Goal: Information Seeking & Learning: Learn about a topic

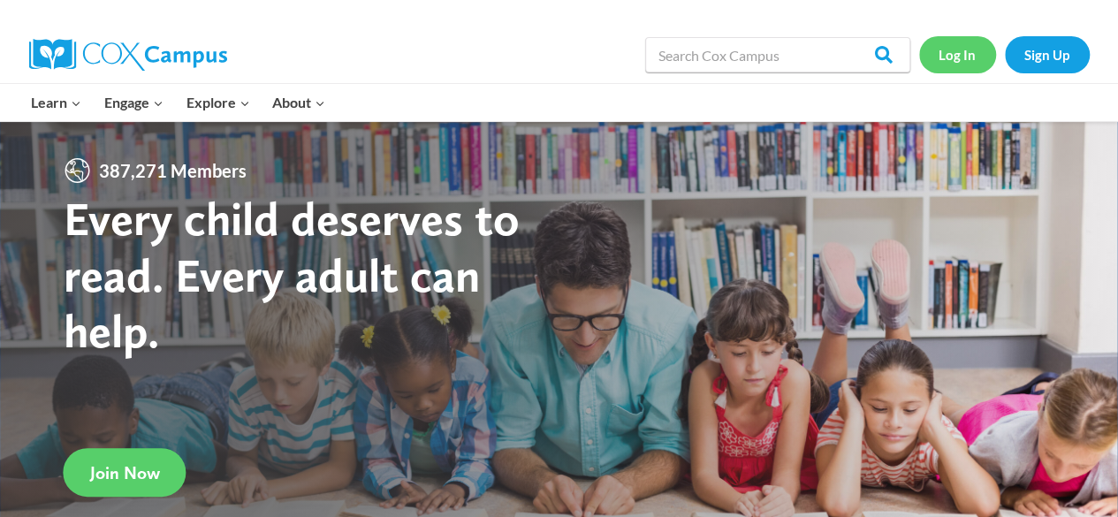
click at [981, 70] on link "Log In" at bounding box center [957, 54] width 77 height 36
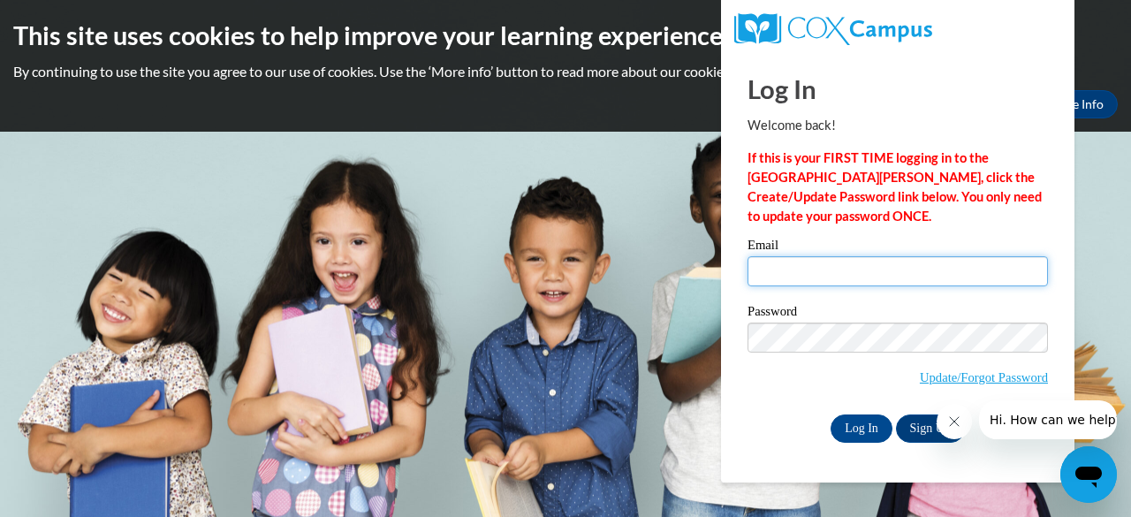
click at [988, 283] on input "Email" at bounding box center [898, 271] width 300 height 30
type input "mckennaa@w-csd.org"
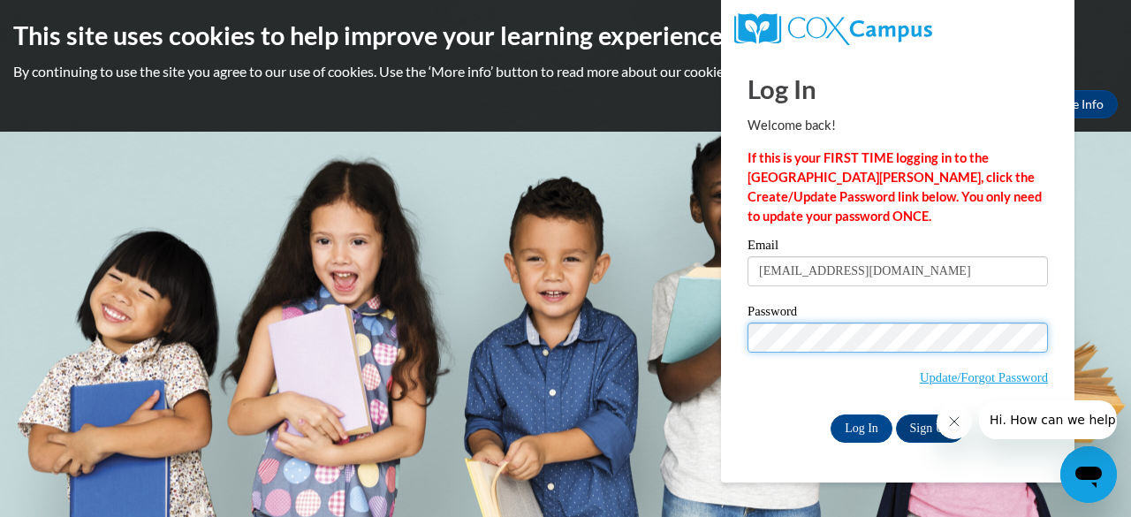
click at [831, 414] on input "Log In" at bounding box center [862, 428] width 62 height 28
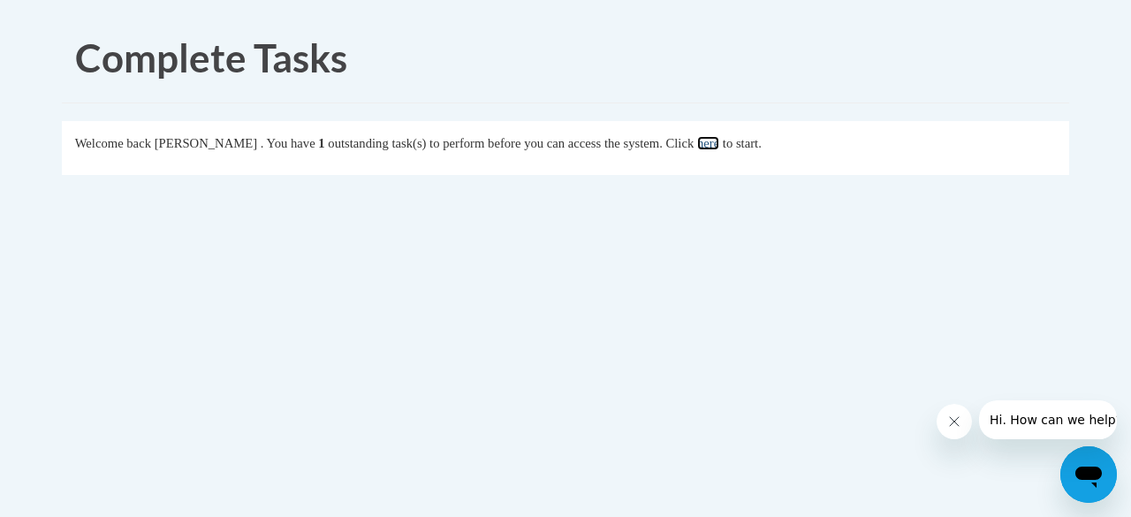
click at [719, 140] on link "here" at bounding box center [708, 143] width 22 height 14
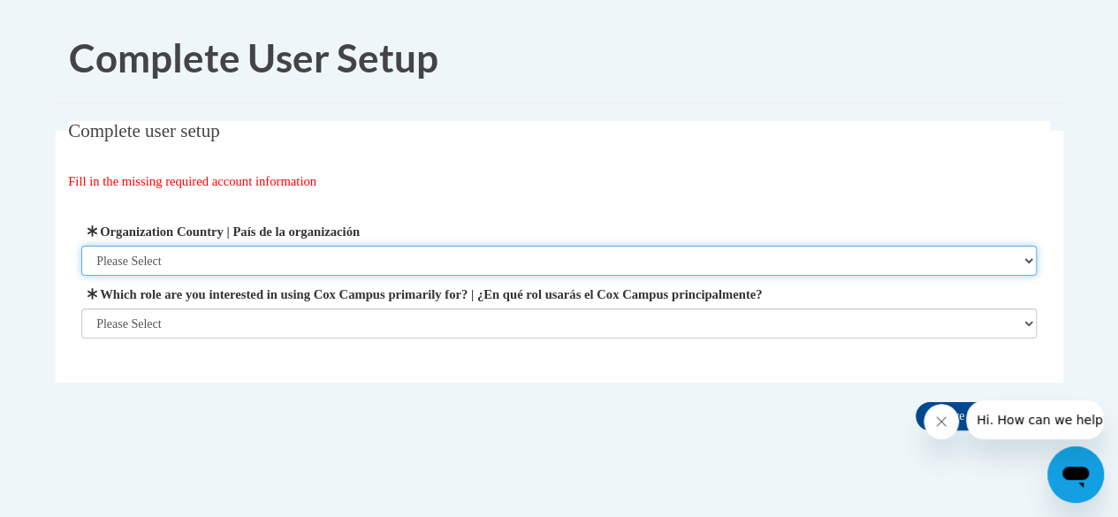
click at [816, 263] on select "Please Select [GEOGRAPHIC_DATA] | [GEOGRAPHIC_DATA] Outside of [GEOGRAPHIC_DATA…" at bounding box center [558, 261] width 955 height 30
select select "ad49bcad-a171-4b2e-b99c-48b446064914"
click at [81, 246] on select "Please Select [GEOGRAPHIC_DATA] | [GEOGRAPHIC_DATA] Outside of [GEOGRAPHIC_DATA…" at bounding box center [558, 261] width 955 height 30
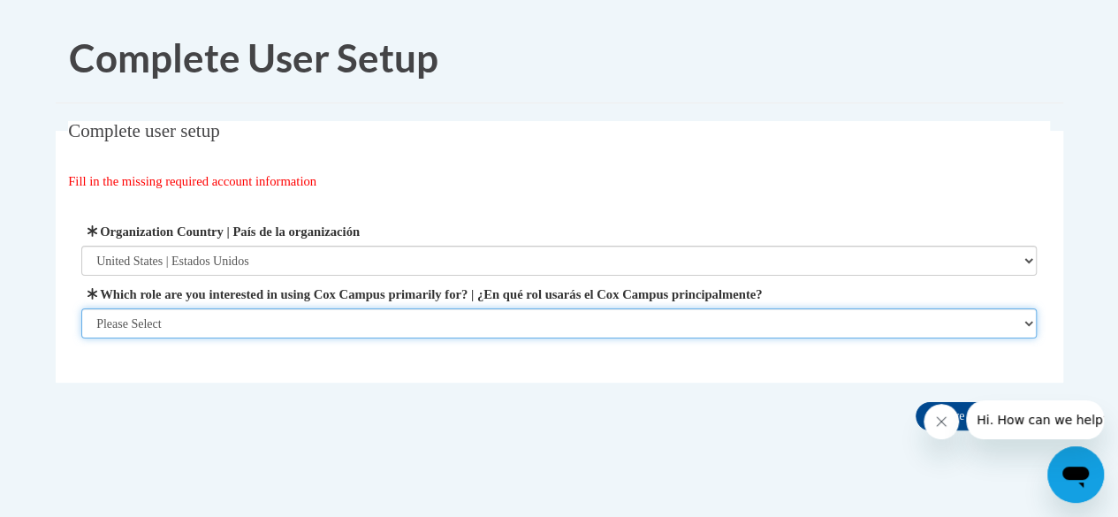
click at [783, 318] on select "Please Select College/University | Colegio/Universidad Community/Nonprofit Part…" at bounding box center [558, 323] width 955 height 30
select select "fbf2d438-af2f-41f8-98f1-81c410e29de3"
click at [81, 338] on select "Please Select College/University | Colegio/Universidad Community/Nonprofit Part…" at bounding box center [558, 323] width 955 height 30
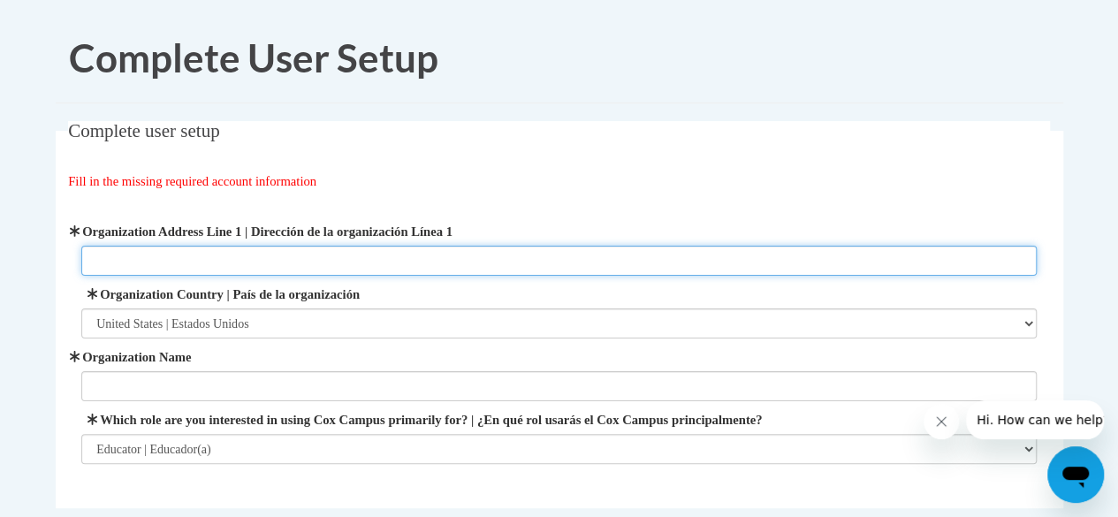
click at [631, 257] on input "Organization Address Line 1 | Dirección de la organización Línea 1" at bounding box center [558, 261] width 955 height 30
type input "[GEOGRAPHIC_DATA] [STREET_ADDRESS]"
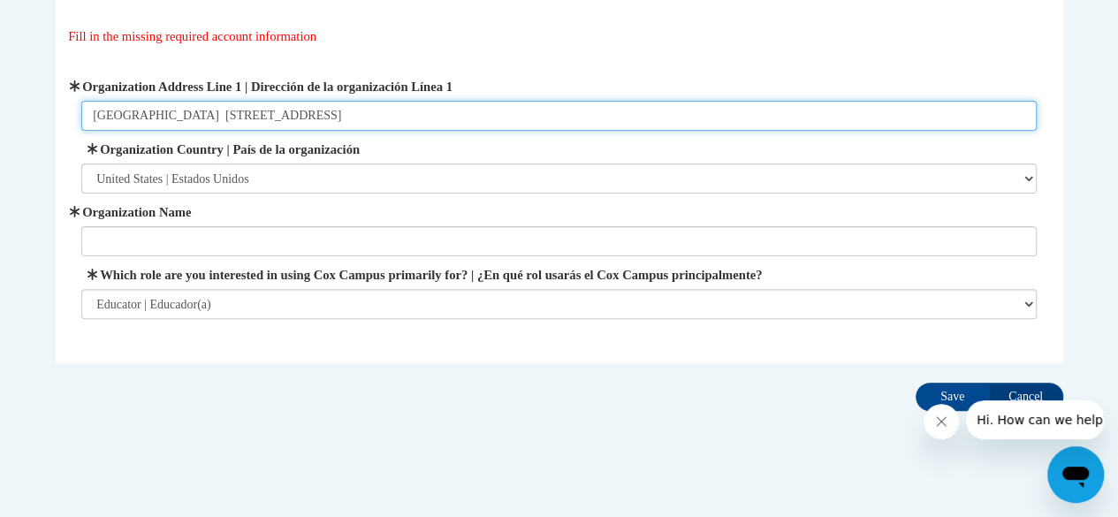
scroll to position [163, 0]
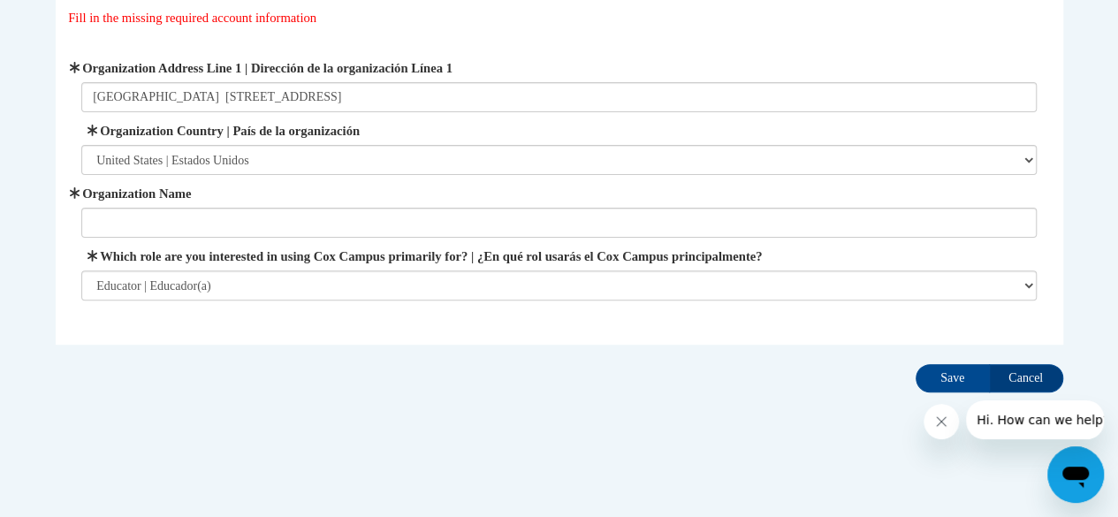
click at [836, 417] on div "Complete User Setup Complete user setup Fill in the missing required account in…" at bounding box center [559, 177] width 1034 height 655
click at [945, 427] on icon "Close message from company" at bounding box center [941, 421] width 14 height 14
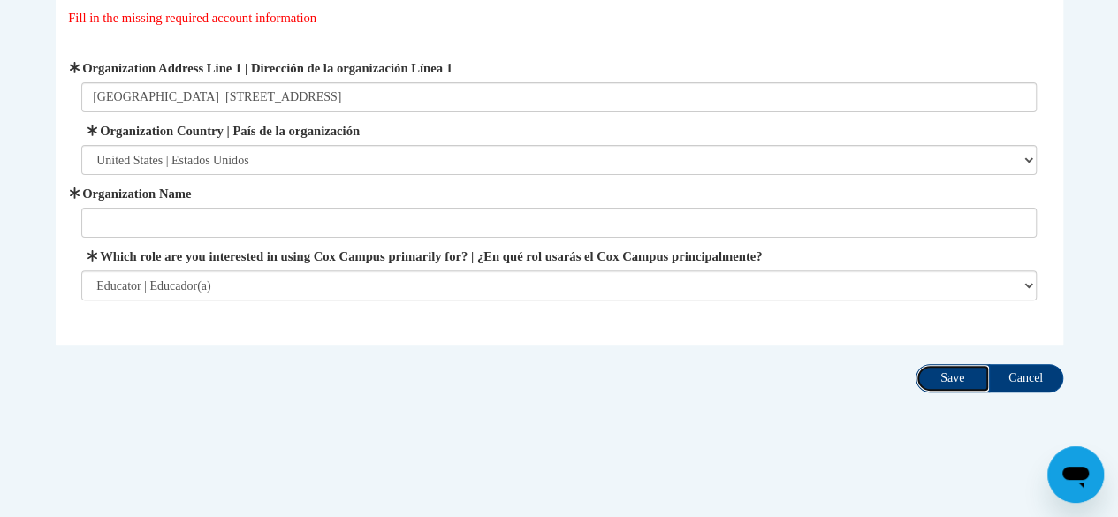
click at [938, 377] on input "Save" at bounding box center [952, 378] width 74 height 28
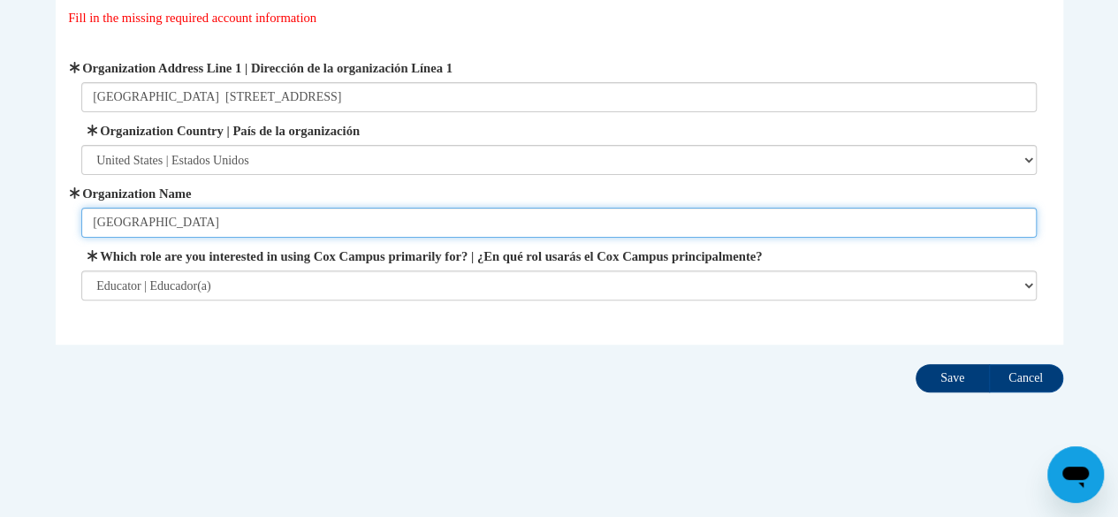
type input "Winneconne Community School District"
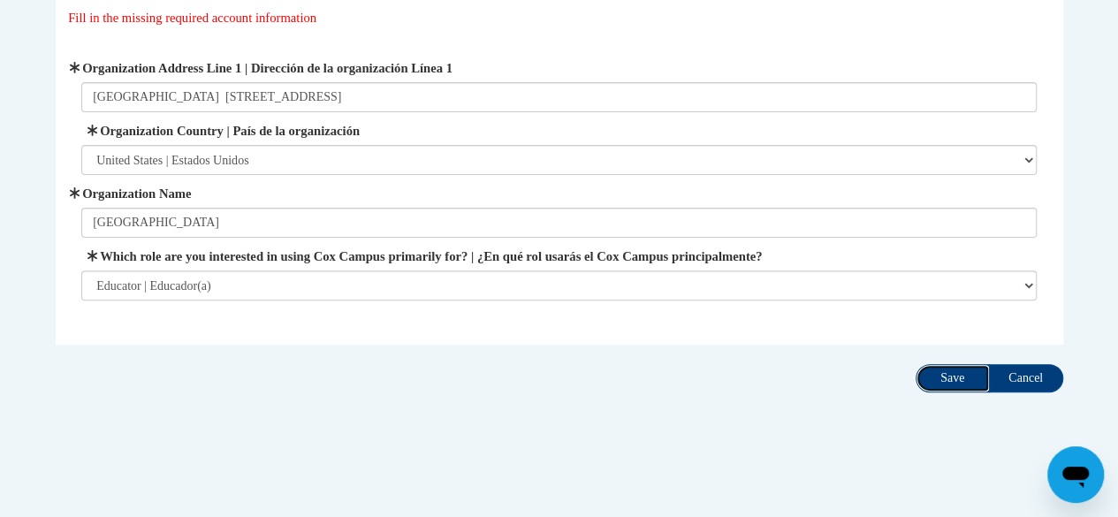
click at [963, 368] on input "Save" at bounding box center [952, 378] width 74 height 28
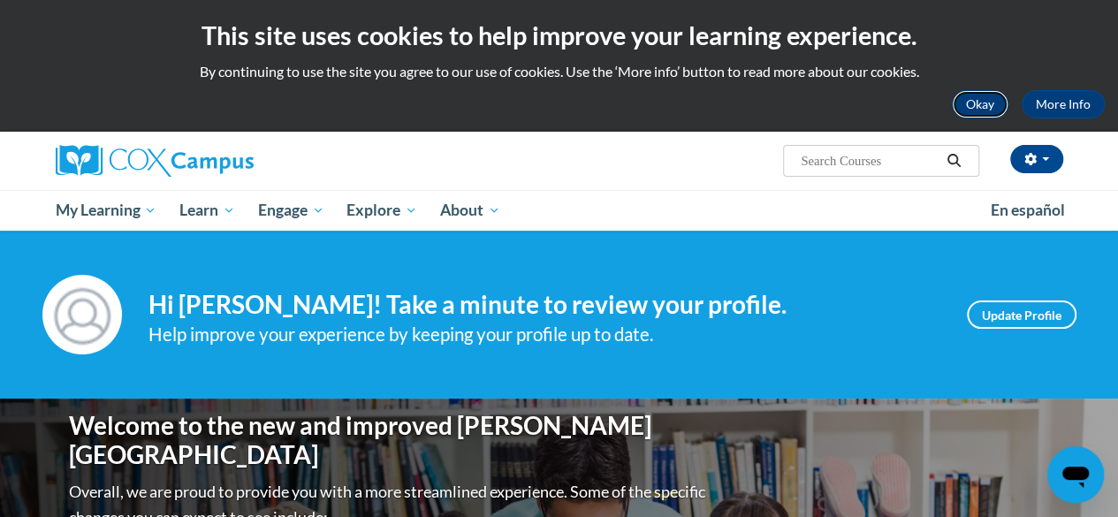
click at [992, 97] on button "Okay" at bounding box center [980, 104] width 57 height 28
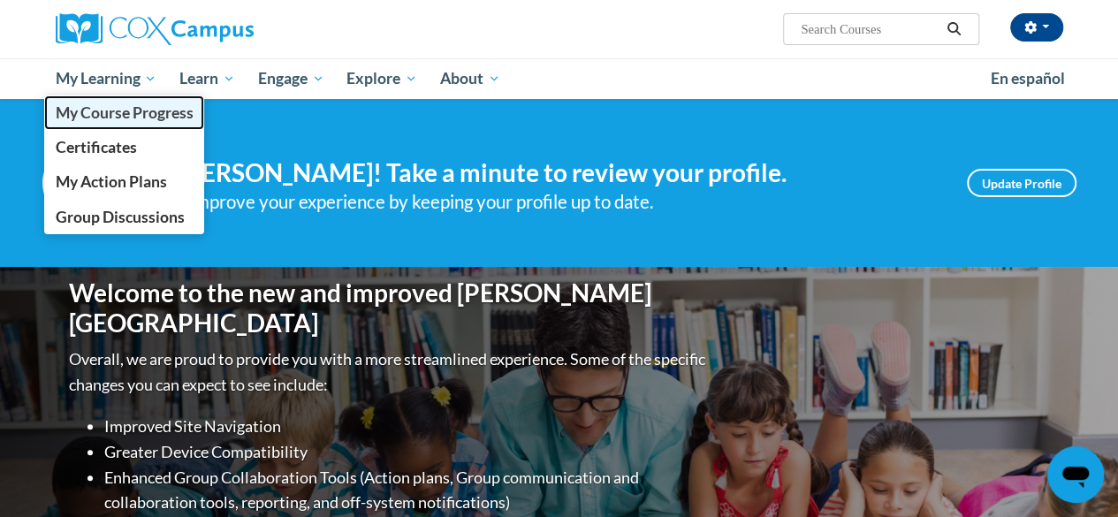
click at [180, 127] on link "My Course Progress" at bounding box center [124, 112] width 161 height 34
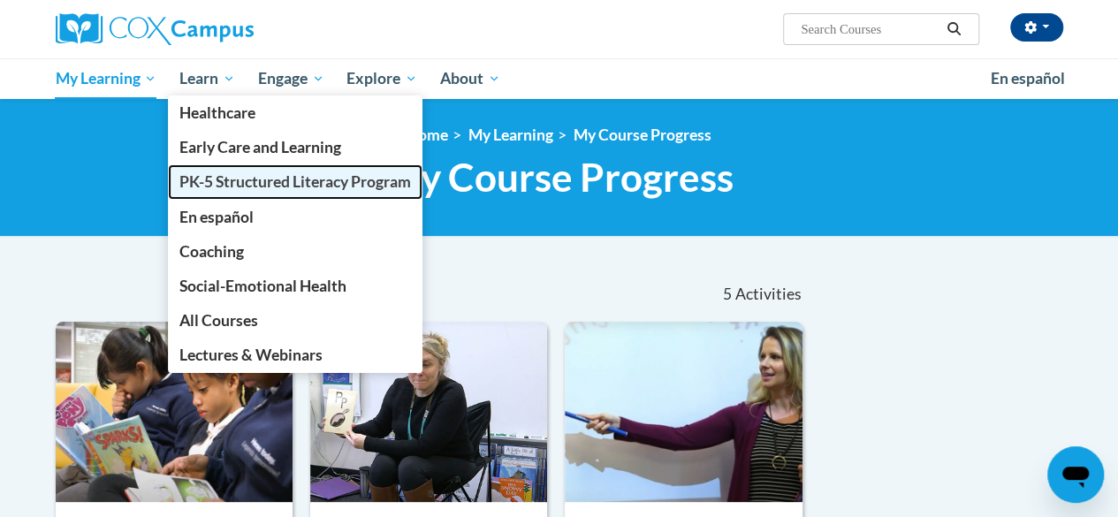
click at [246, 173] on span "PK-5 Structured Literacy Program" at bounding box center [295, 181] width 232 height 19
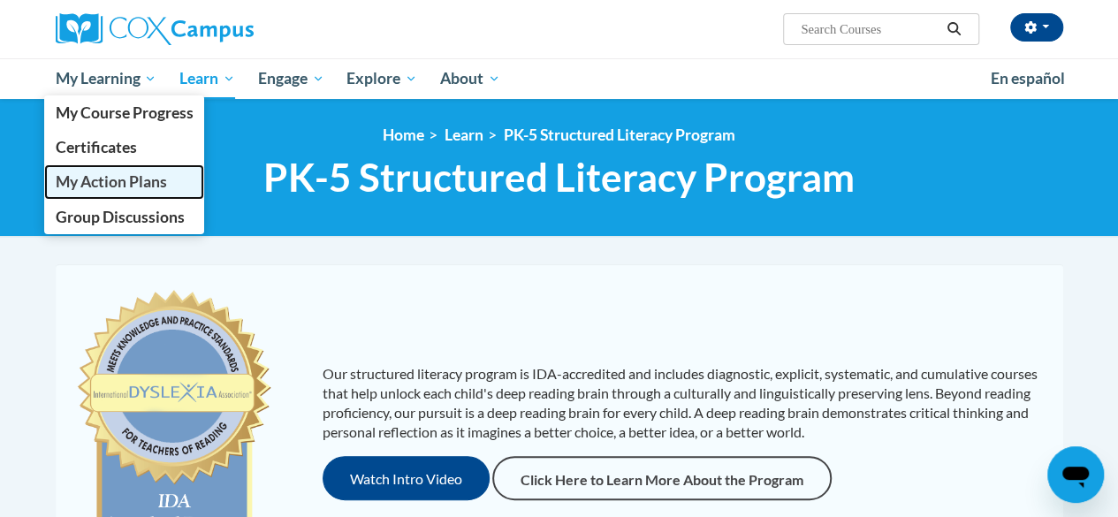
click at [133, 192] on link "My Action Plans" at bounding box center [124, 181] width 161 height 34
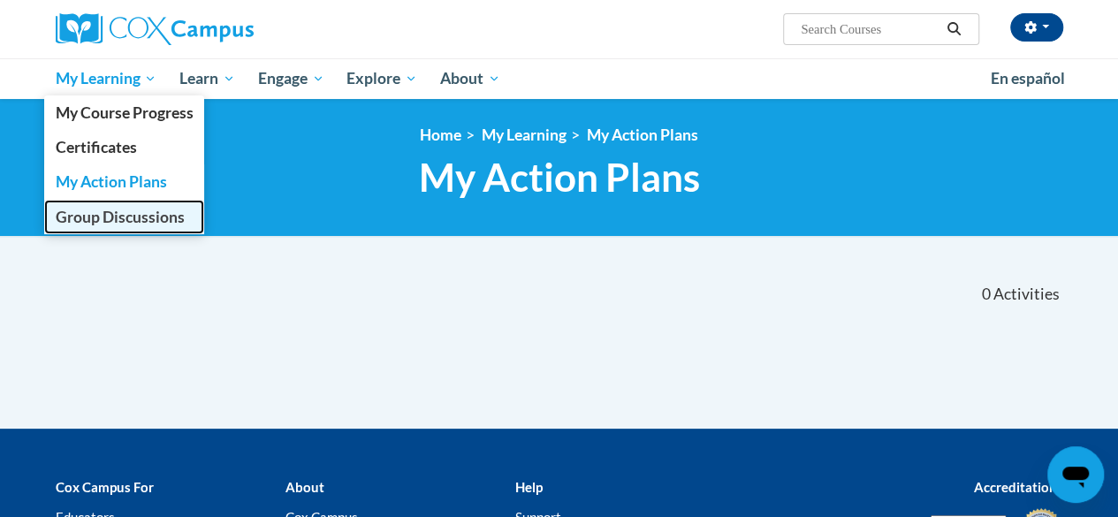
click at [117, 222] on span "Group Discussions" at bounding box center [119, 217] width 129 height 19
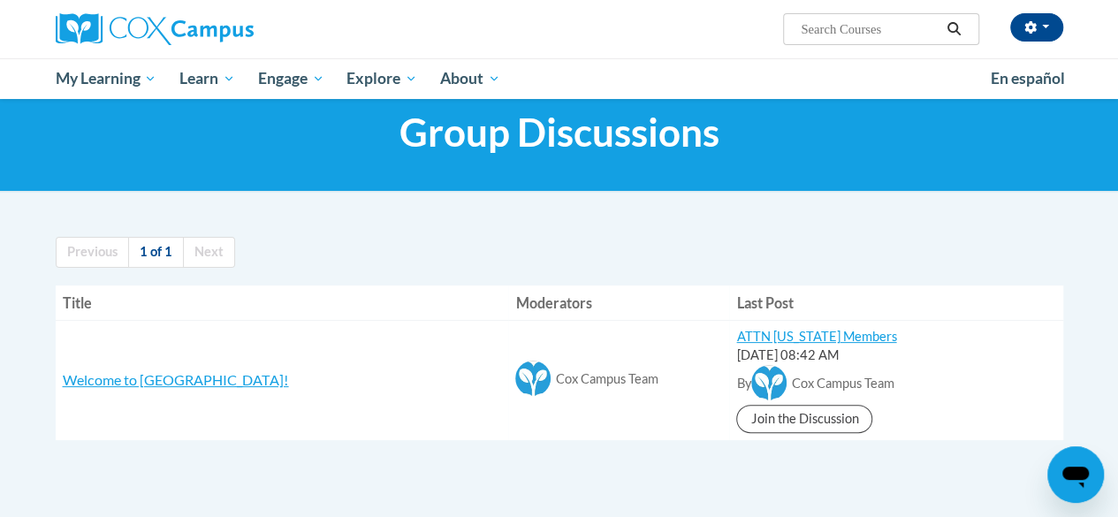
scroll to position [42, 0]
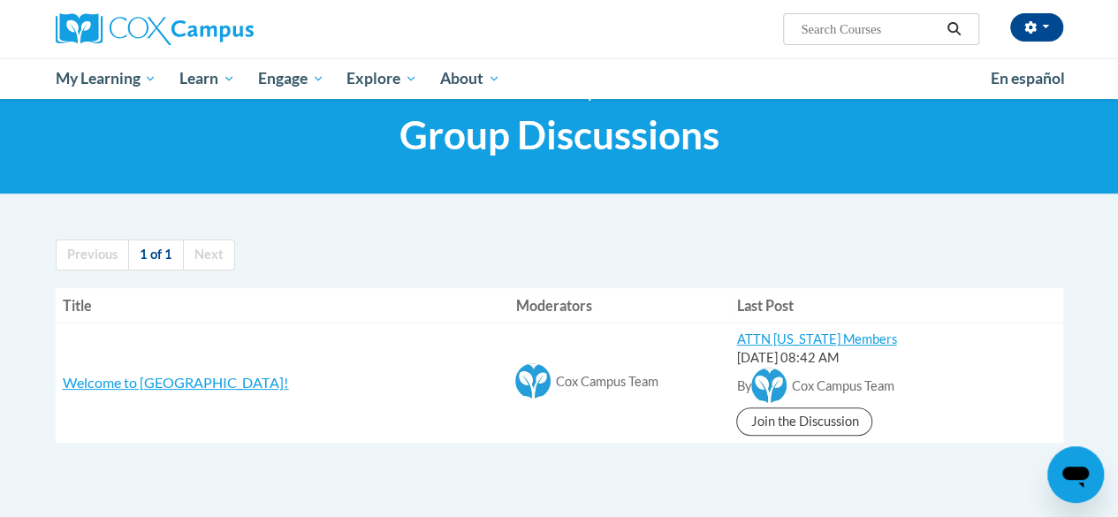
click at [106, 393] on td "Welcome to [GEOGRAPHIC_DATA]! RE: COX Campus We're excited to welcome you to ou…" at bounding box center [282, 382] width 453 height 119
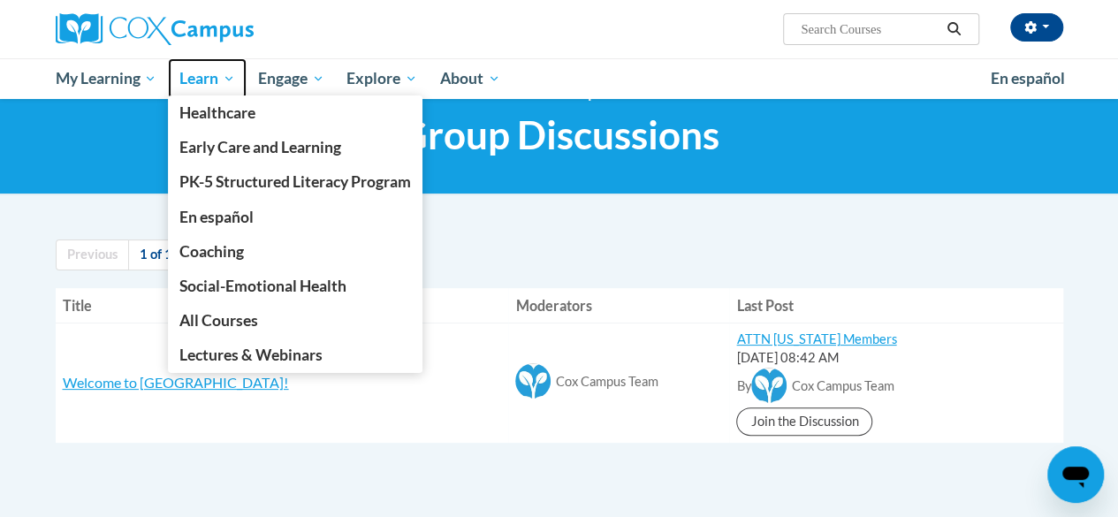
click at [222, 73] on span "Learn" at bounding box center [207, 78] width 56 height 21
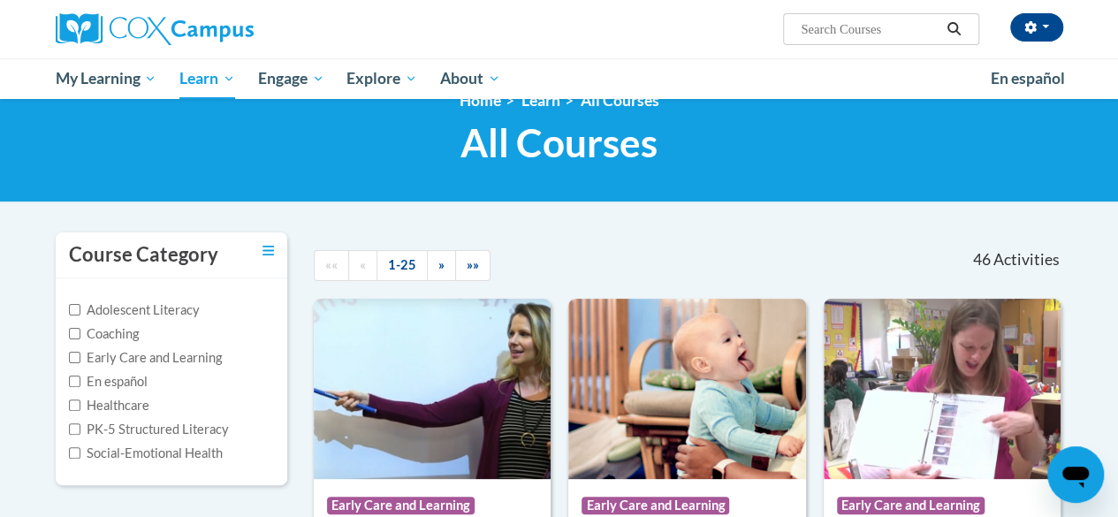
scroll to position [22, 0]
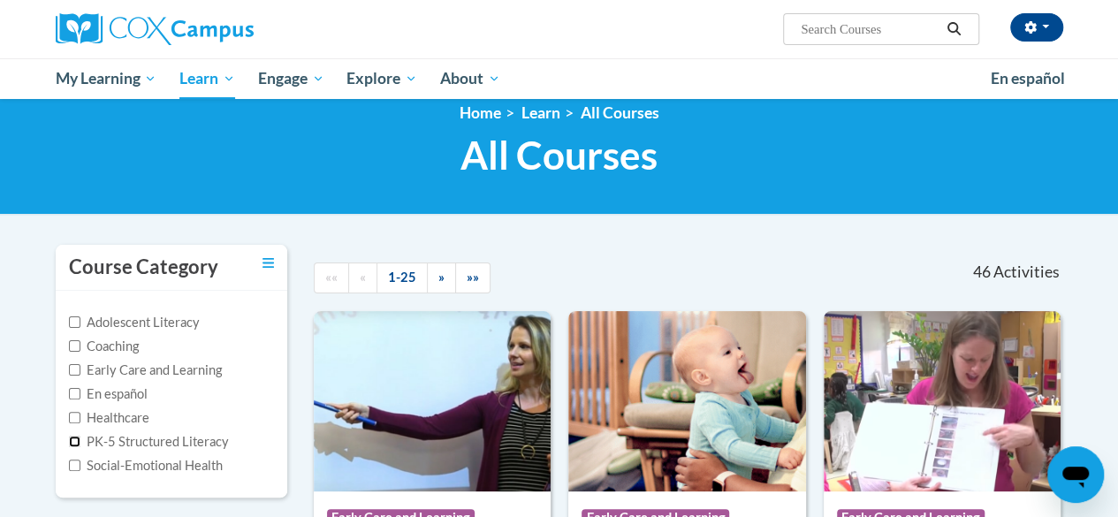
click at [70, 437] on input "PK-5 Structured Literacy" at bounding box center [74, 441] width 11 height 11
checkbox input "true"
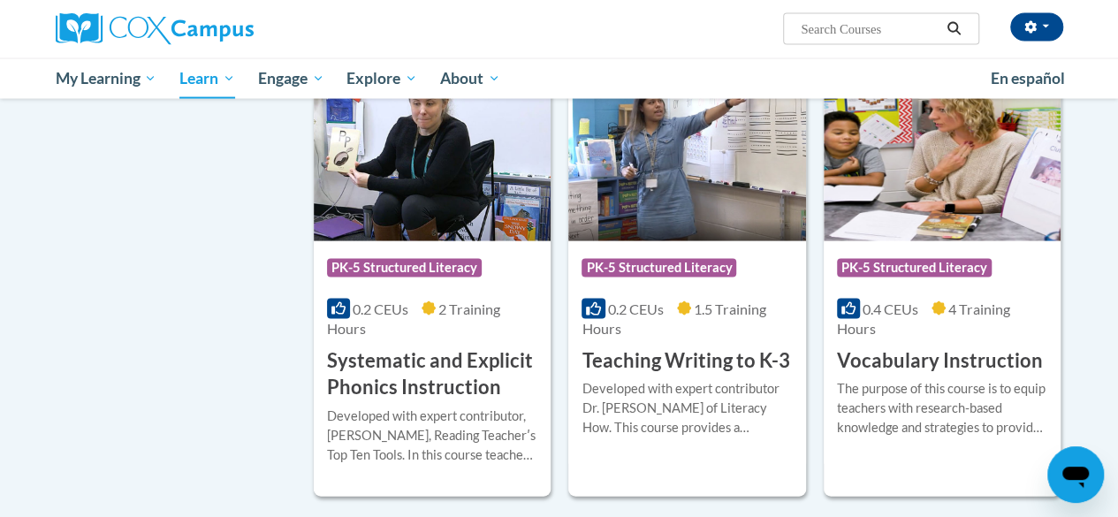
scroll to position [1747, 0]
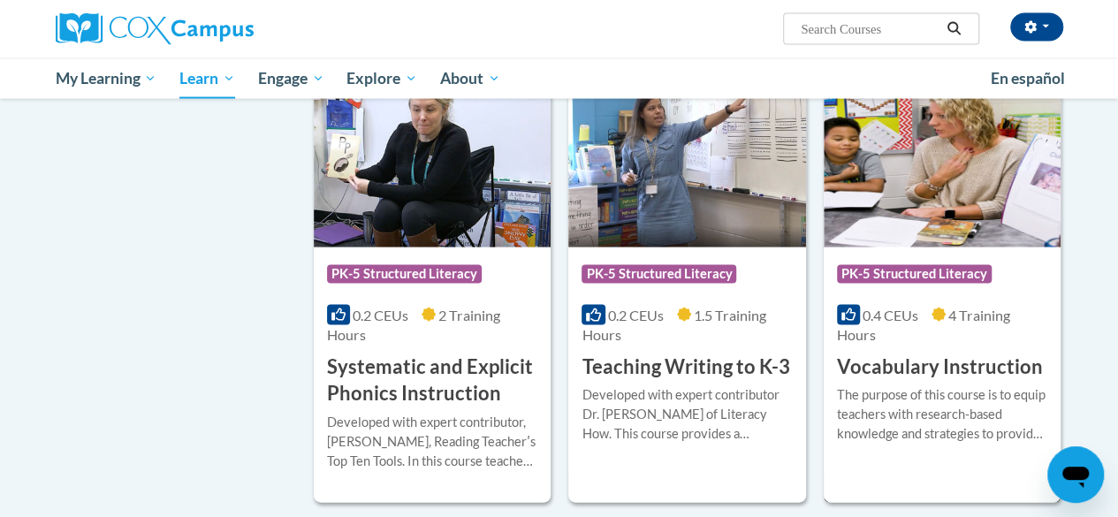
click at [945, 159] on img at bounding box center [942, 157] width 237 height 180
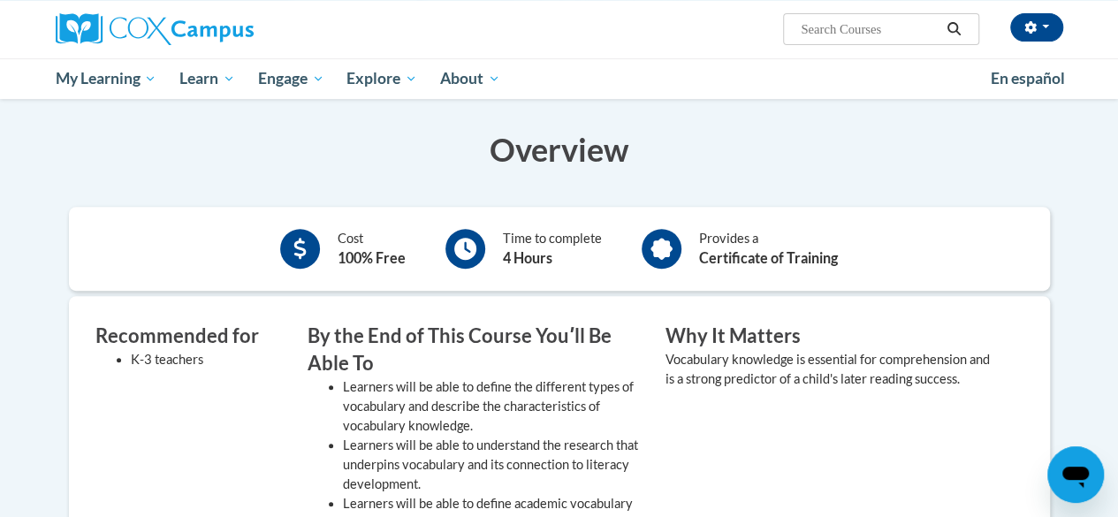
scroll to position [255, 0]
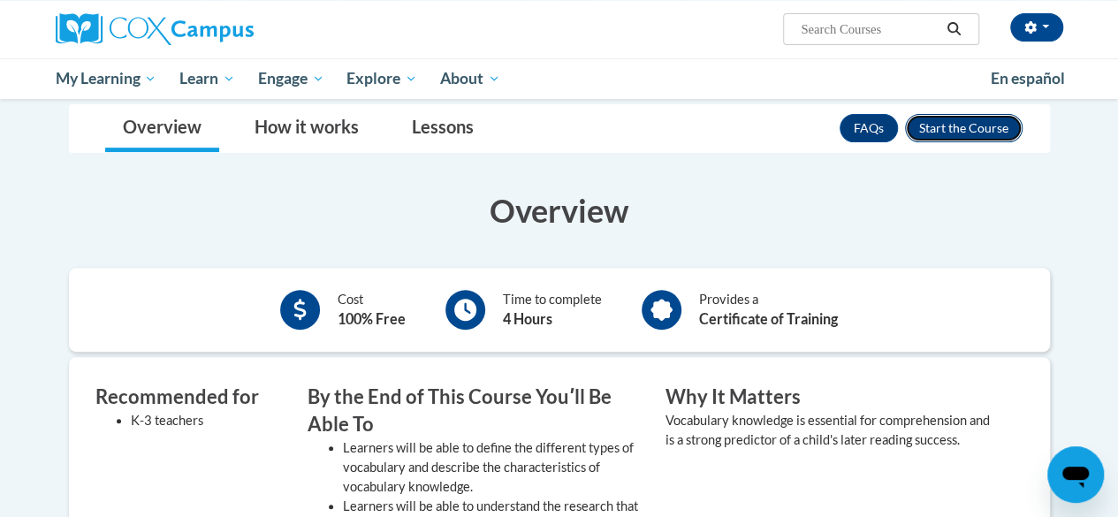
click at [983, 125] on button "Enroll" at bounding box center [964, 128] width 118 height 28
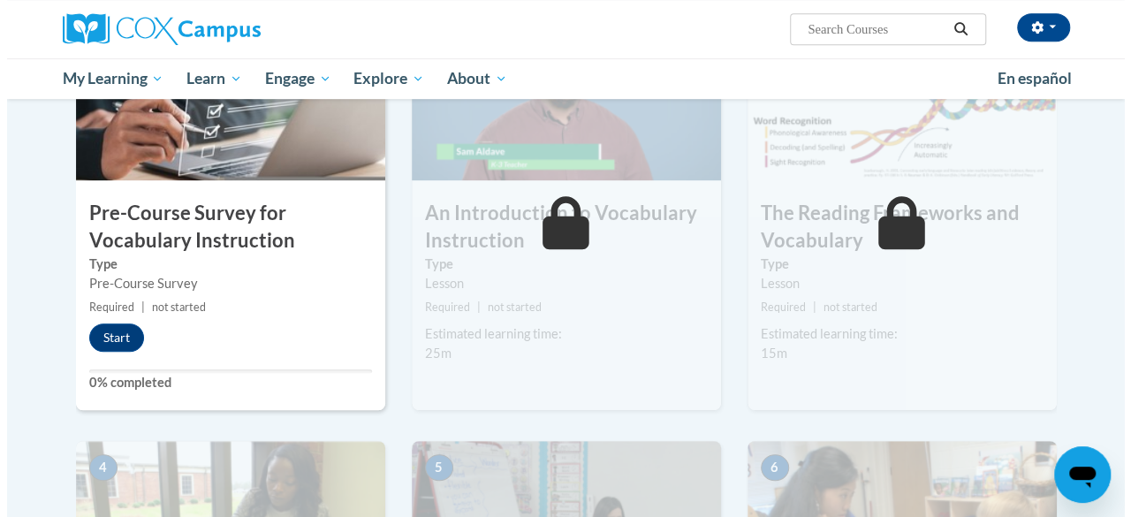
scroll to position [465, 0]
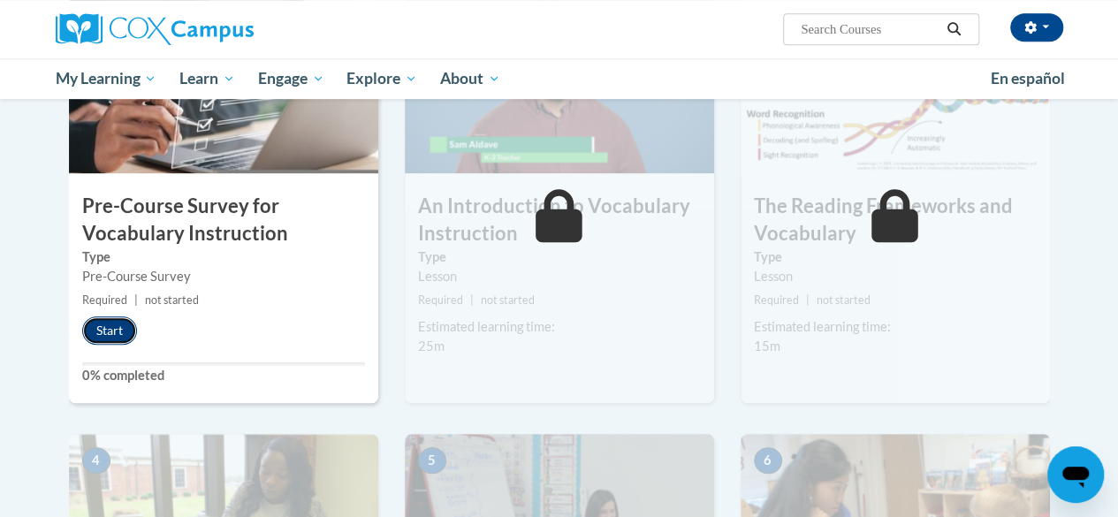
click at [110, 333] on button "Start" at bounding box center [109, 330] width 55 height 28
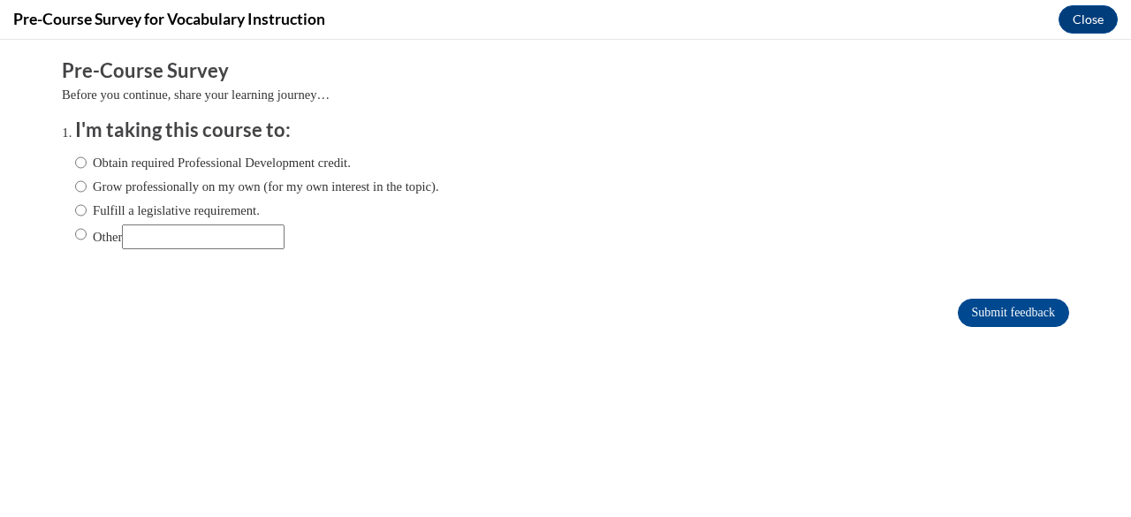
scroll to position [0, 0]
click at [75, 212] on input "Fulfill a legislative requirement." at bounding box center [80, 210] width 11 height 19
radio input "true"
click at [991, 312] on input "Submit feedback" at bounding box center [1013, 313] width 111 height 28
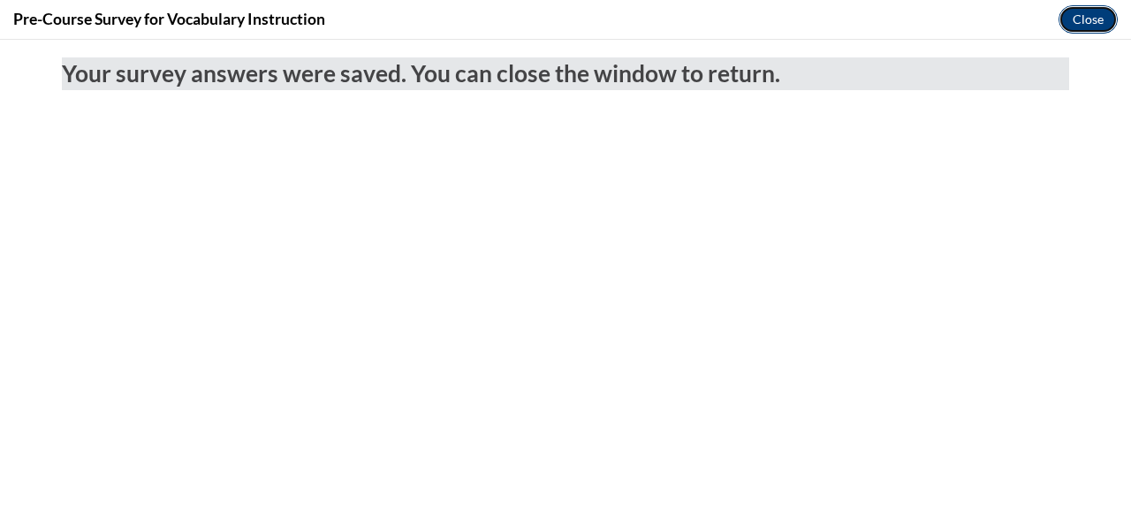
click at [1072, 21] on button "Close" at bounding box center [1088, 19] width 59 height 28
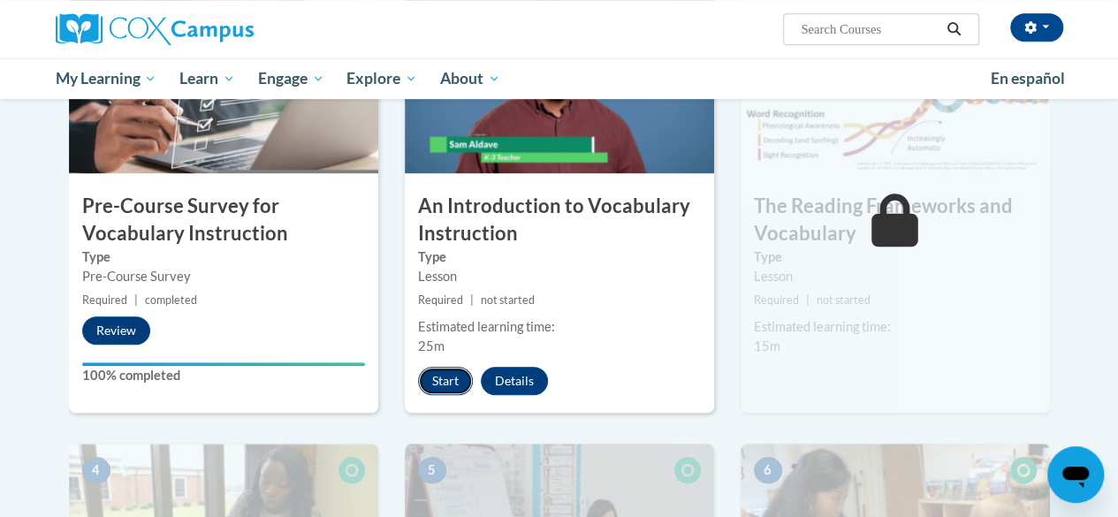
click at [449, 384] on button "Start" at bounding box center [445, 381] width 55 height 28
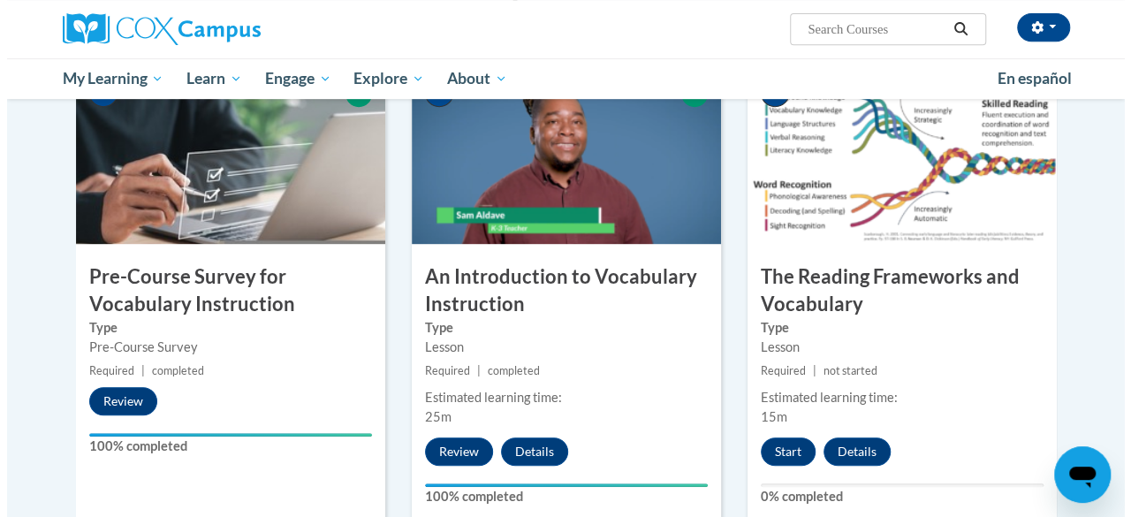
scroll to position [410, 0]
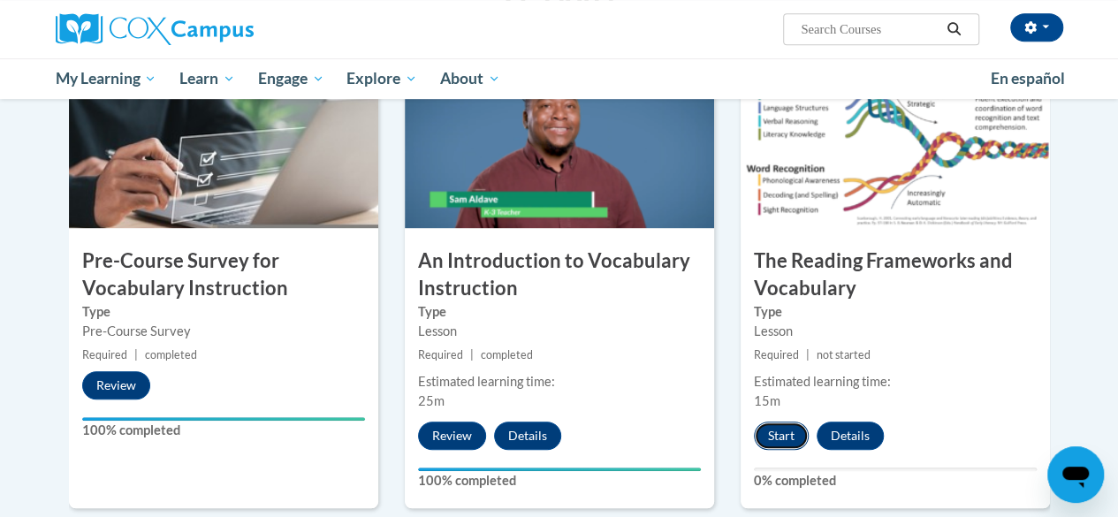
click at [774, 429] on button "Start" at bounding box center [781, 435] width 55 height 28
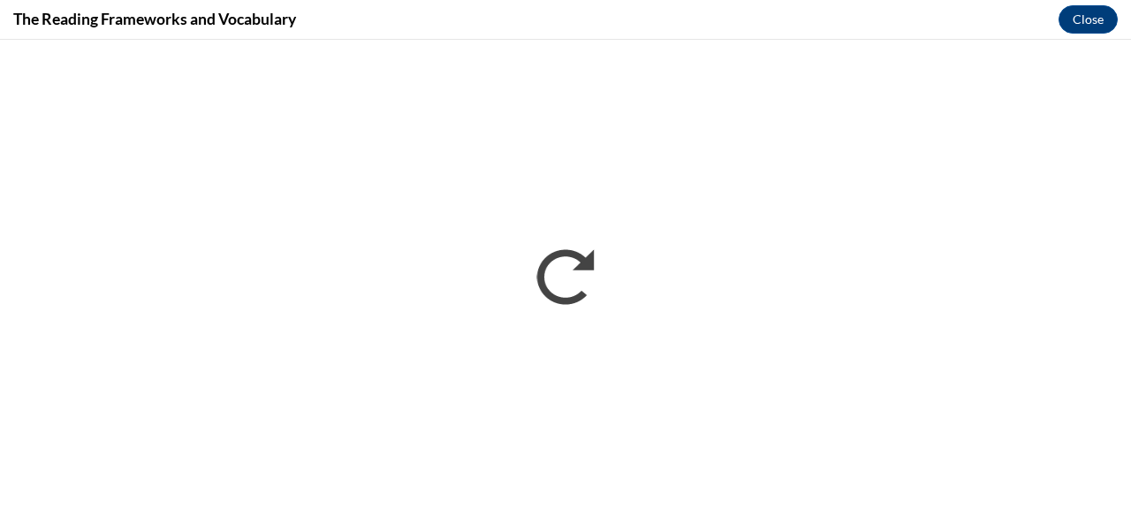
scroll to position [0, 0]
drag, startPoint x: 810, startPoint y: 475, endPoint x: 703, endPoint y: 19, distance: 469.2
click at [703, 19] on div "The Reading Frameworks and Vocabulary Close" at bounding box center [565, 20] width 1131 height 40
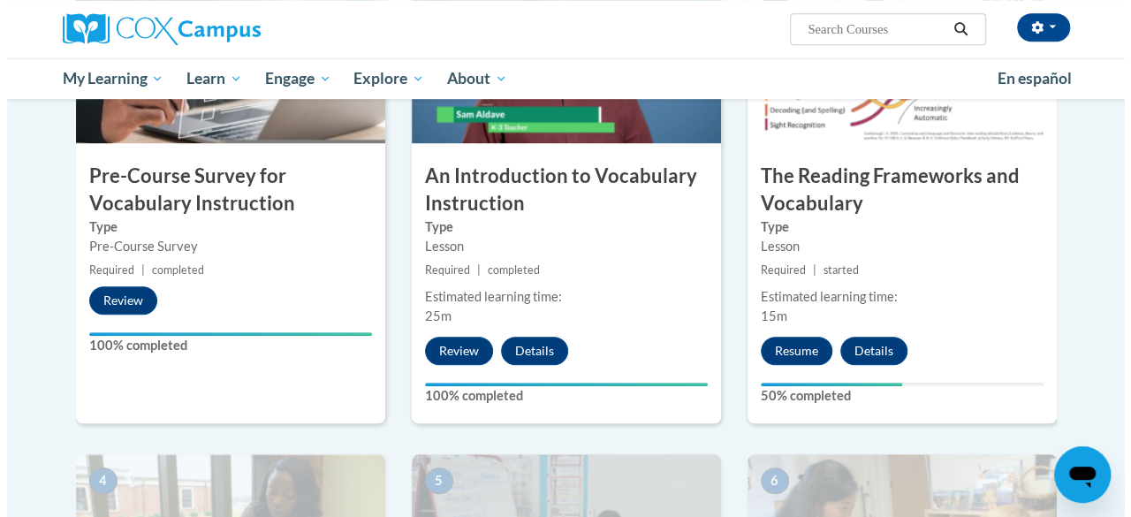
scroll to position [501, 0]
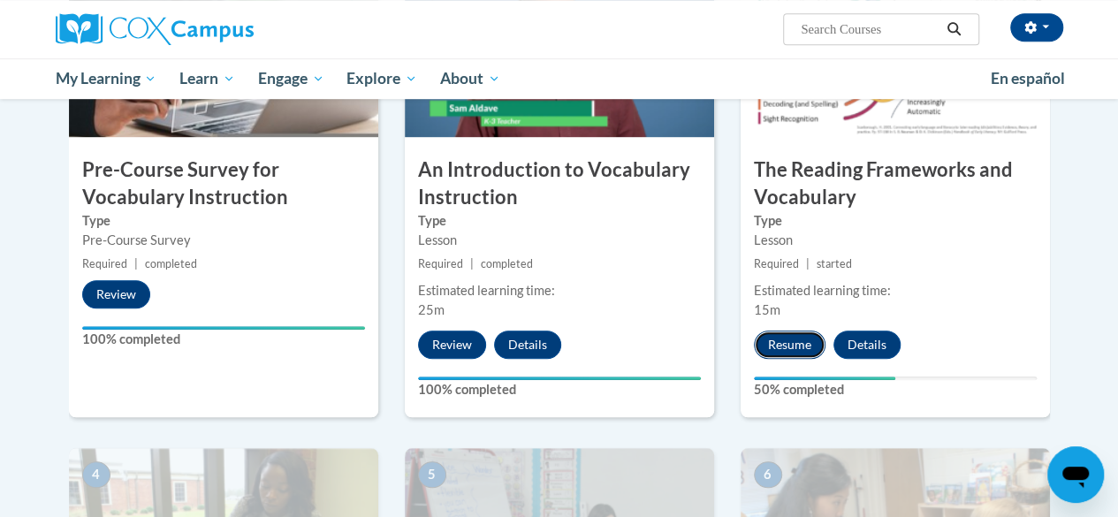
click at [776, 341] on button "Resume" at bounding box center [790, 344] width 72 height 28
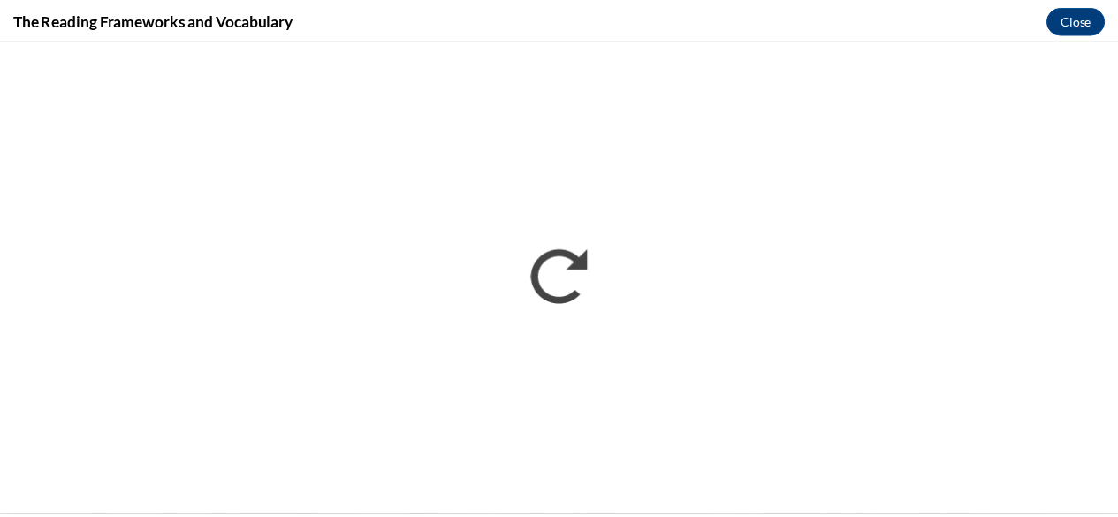
scroll to position [0, 0]
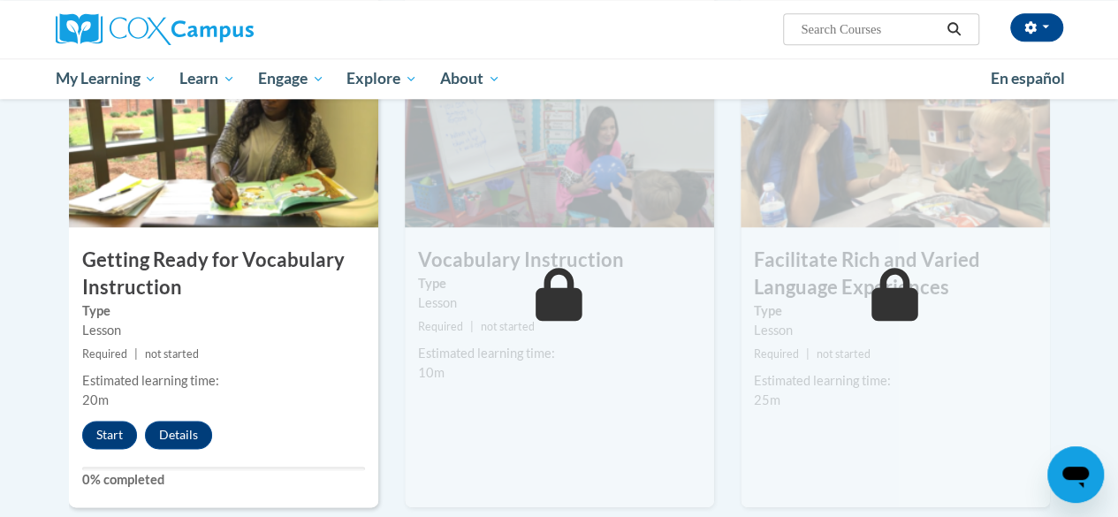
scroll to position [902, 0]
